Goal: Task Accomplishment & Management: Complete application form

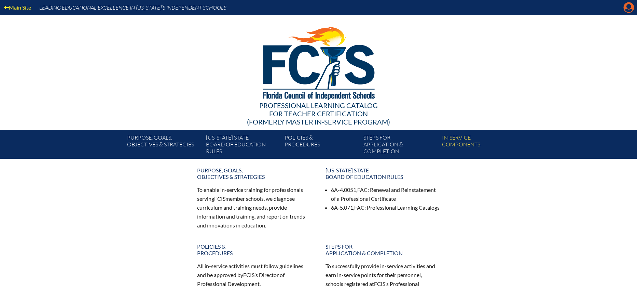
click at [631, 10] on icon "Manage account" at bounding box center [629, 7] width 11 height 11
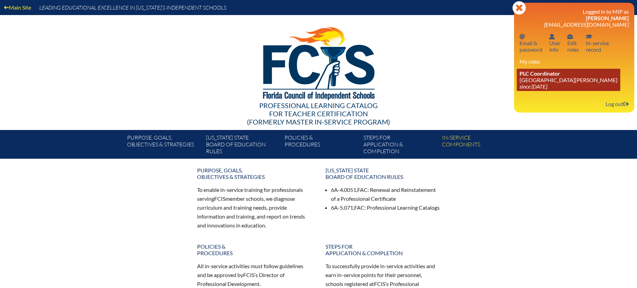
click at [541, 80] on link "PLC Coordinator St. Johns Country Day School since 2022 Aug 3" at bounding box center [569, 80] width 104 height 22
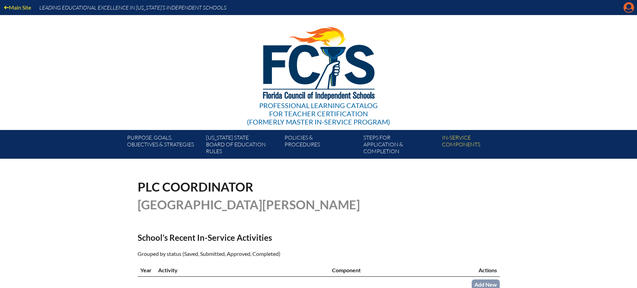
click at [627, 7] on icon at bounding box center [629, 7] width 11 height 11
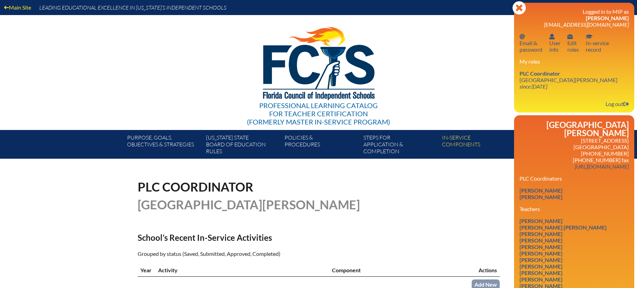
click at [448, 95] on div "Professional Learning Catalog for Teacher Certification (formerly Master In-ser…" at bounding box center [319, 72] width 416 height 115
click at [514, 7] on icon at bounding box center [519, 7] width 13 height 13
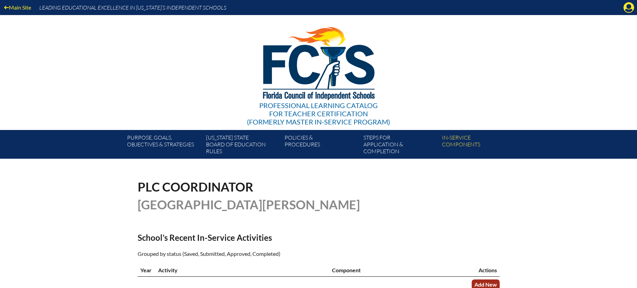
click at [485, 280] on link "Add New" at bounding box center [486, 284] width 28 height 10
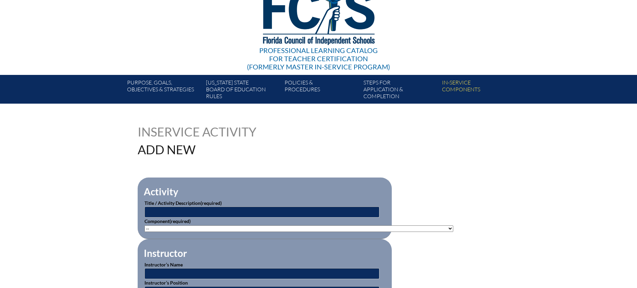
scroll to position [55, 0]
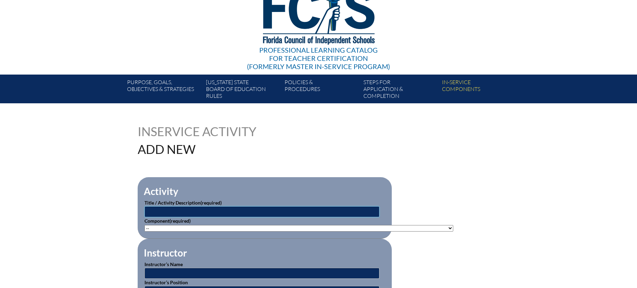
click at [239, 206] on input "text" at bounding box center [262, 211] width 235 height 11
type input "Early Intervention for ASD: Building Rhythms in Relationships through DIR"
click at [212, 227] on select"]"] "-- 1-000-001: Appropriate Art Activities 1-000-002: Concept and Art Process for…" at bounding box center [299, 228] width 309 height 6
select select"]"] "20429"
click at [145, 225] on select"]"] "-- 1-000-001: Appropriate Art Activities 1-000-002: Concept and Art Process for…" at bounding box center [299, 228] width 309 height 6
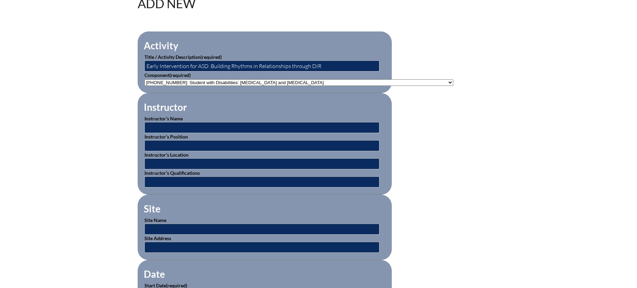
scroll to position [202, 0]
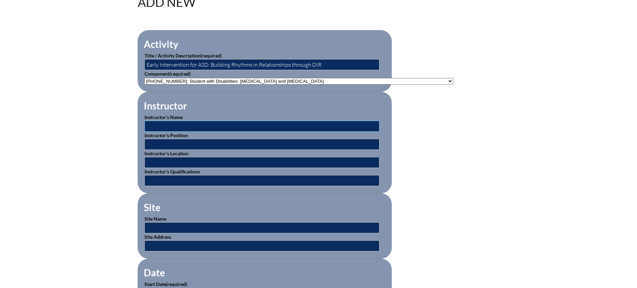
click at [166, 124] on input "text" at bounding box center [262, 126] width 235 height 11
type input "[PERSON_NAME], MA, OTR/L"
click at [168, 176] on input "text" at bounding box center [262, 180] width 235 height 11
type input "Expert"
click at [168, 226] on input "text" at bounding box center [262, 227] width 235 height 11
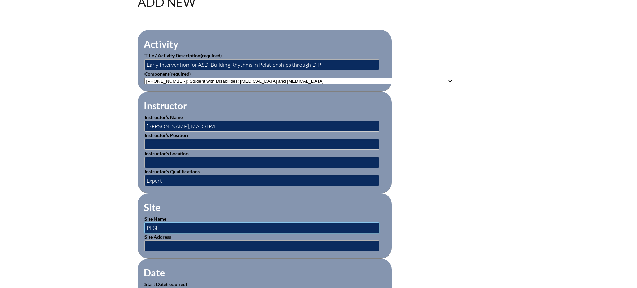
type input "PESI"
click at [168, 242] on input "text" at bounding box center [262, 245] width 235 height 11
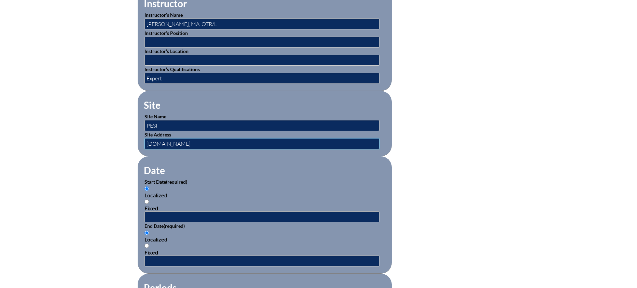
scroll to position [346, 0]
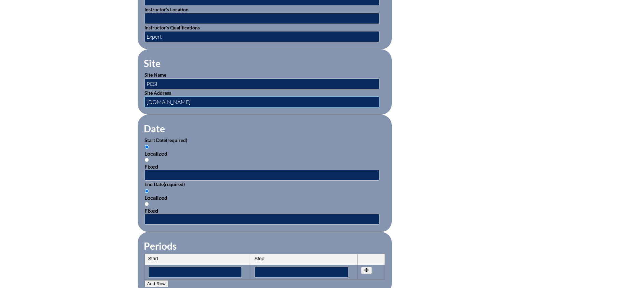
type input "[DOMAIN_NAME]"
click at [195, 170] on input "text" at bounding box center [262, 175] width 235 height 11
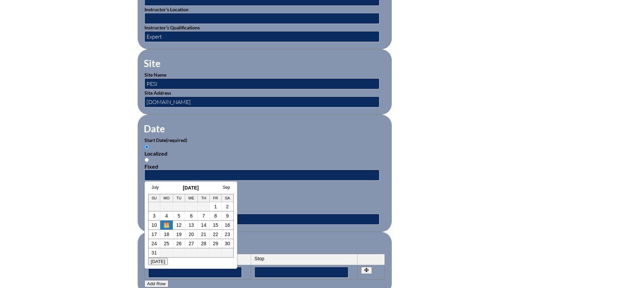
click at [167, 223] on link "11" at bounding box center [166, 224] width 5 height 5
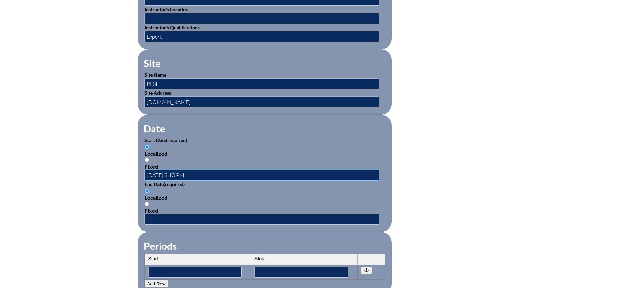
click at [179, 173] on input "2025-08-11 3:10 PM" at bounding box center [262, 175] width 235 height 11
click at [194, 172] on input "2025-08-11 8:10 PM" at bounding box center [262, 175] width 235 height 11
type input "2025-08-11 8:10 AM"
click at [177, 214] on input "text" at bounding box center [262, 219] width 235 height 11
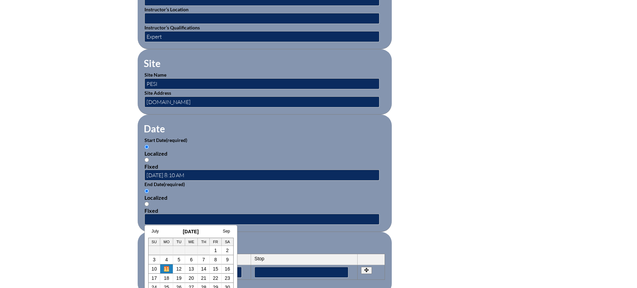
click at [166, 269] on link "11" at bounding box center [166, 268] width 5 height 5
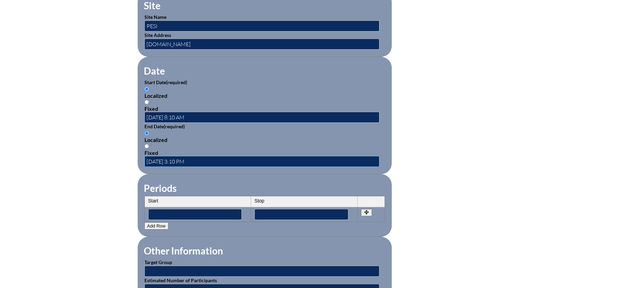
scroll to position [417, 0]
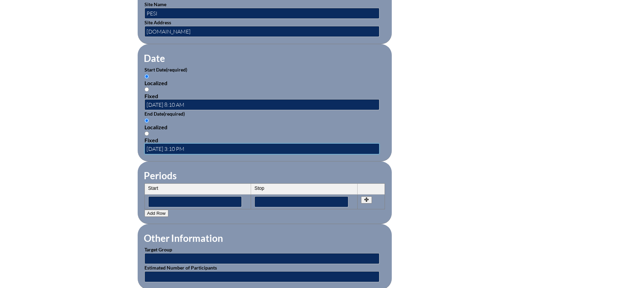
click at [180, 145] on input "2025-08-11 3:10 PM" at bounding box center [262, 148] width 235 height 11
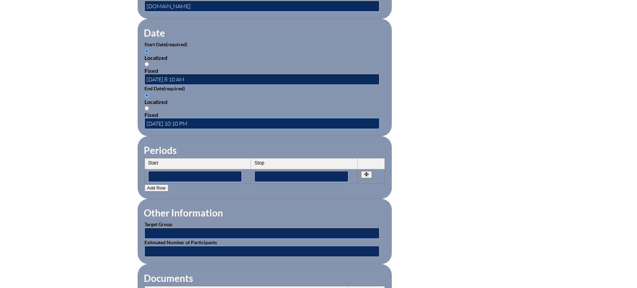
scroll to position [456, 0]
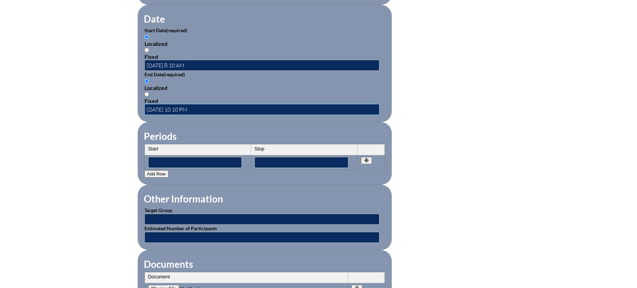
type input "2025-08-11 10:10 PM"
click at [215, 214] on input "text" at bounding box center [262, 219] width 235 height 11
type input "Faculty"
click at [189, 232] on input "text" at bounding box center [262, 237] width 235 height 11
type input "1"
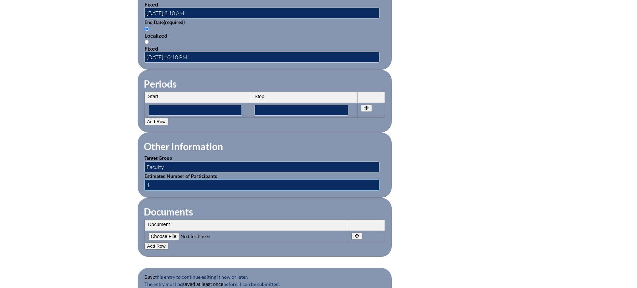
scroll to position [576, 0]
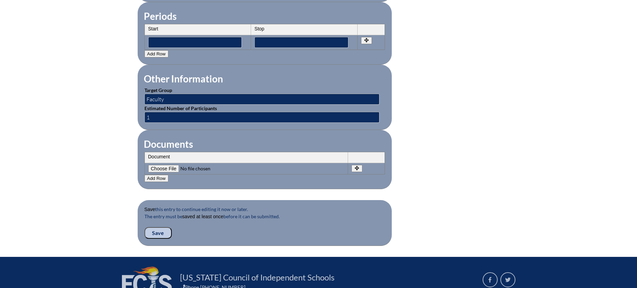
click at [158, 227] on input "Save" at bounding box center [158, 233] width 27 height 12
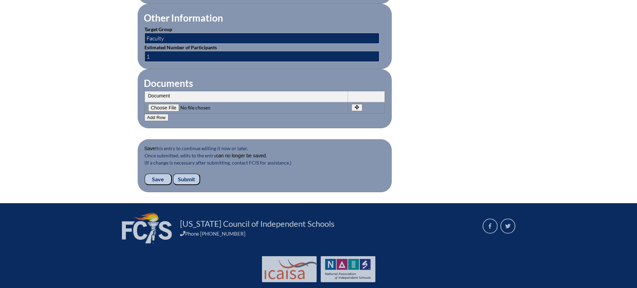
scroll to position [671, 0]
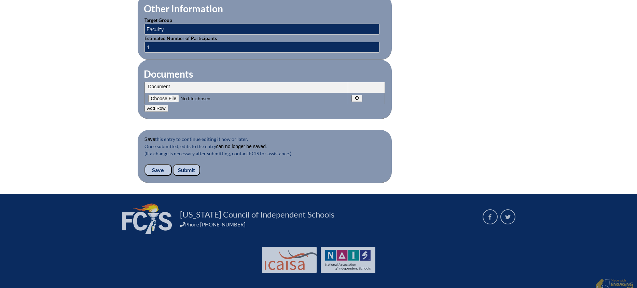
click at [191, 165] on input "Submit" at bounding box center [186, 170] width 27 height 12
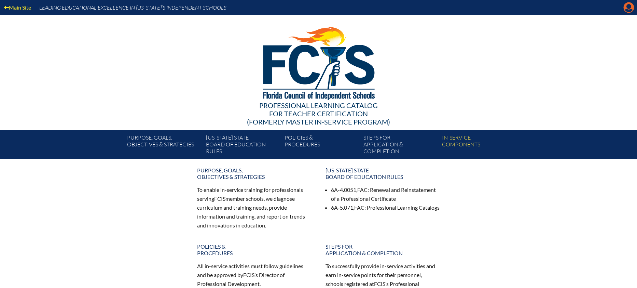
click at [629, 10] on icon "Manage account" at bounding box center [629, 7] width 11 height 11
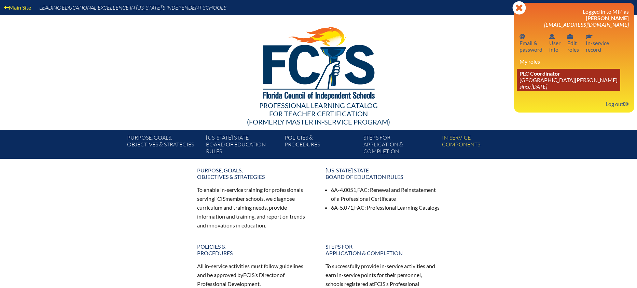
click at [545, 78] on link "PLC Coordinator St. Johns Country Day School since 2022 Aug 3" at bounding box center [569, 80] width 104 height 22
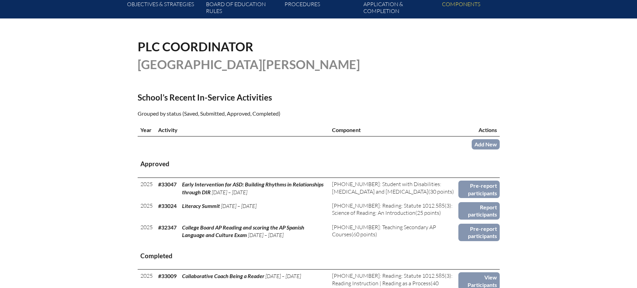
scroll to position [147, 0]
